Goal: Navigation & Orientation: Find specific page/section

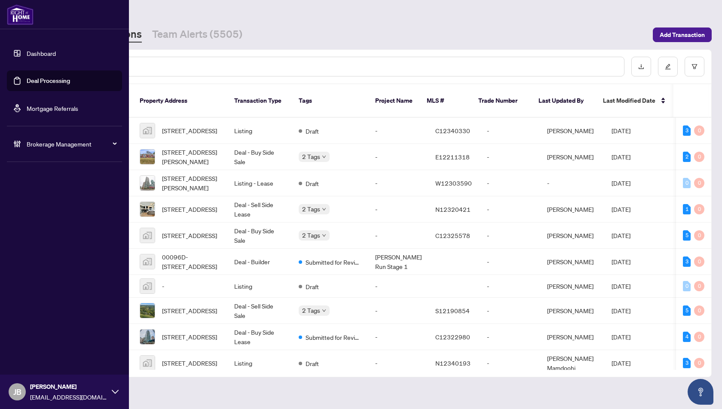
click at [34, 53] on link "Dashboard" at bounding box center [41, 53] width 29 height 8
